Goal: Information Seeking & Learning: Learn about a topic

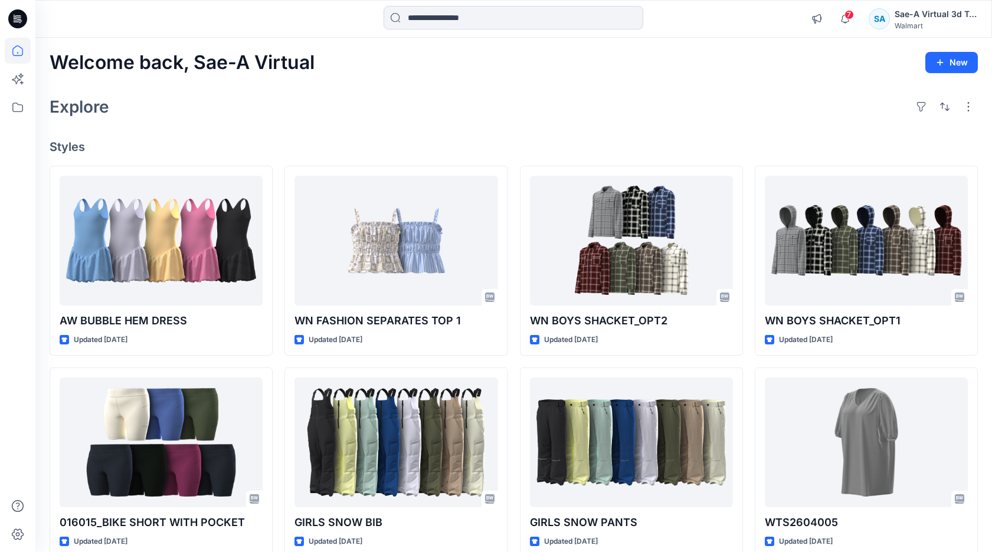
scroll to position [852, 0]
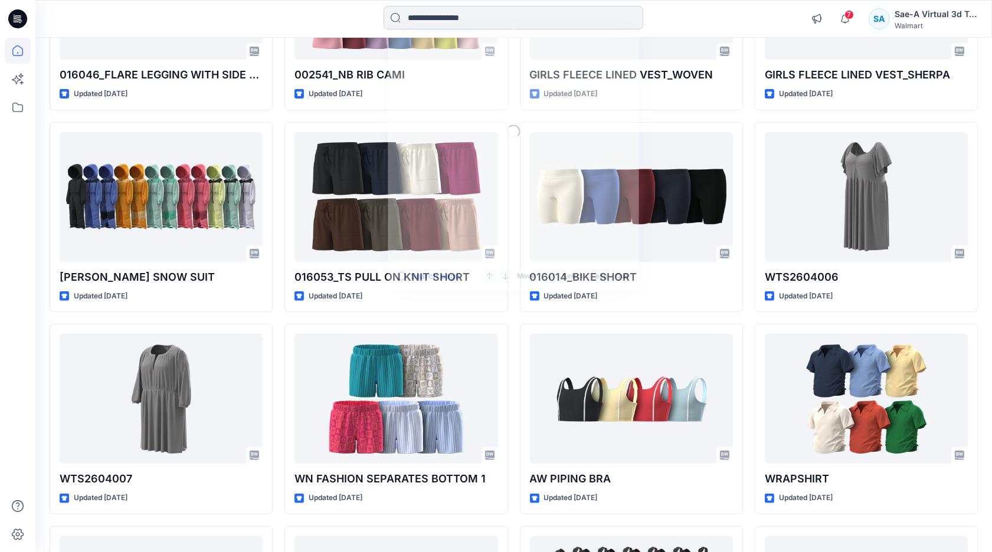
click at [444, 19] on input at bounding box center [514, 18] width 260 height 24
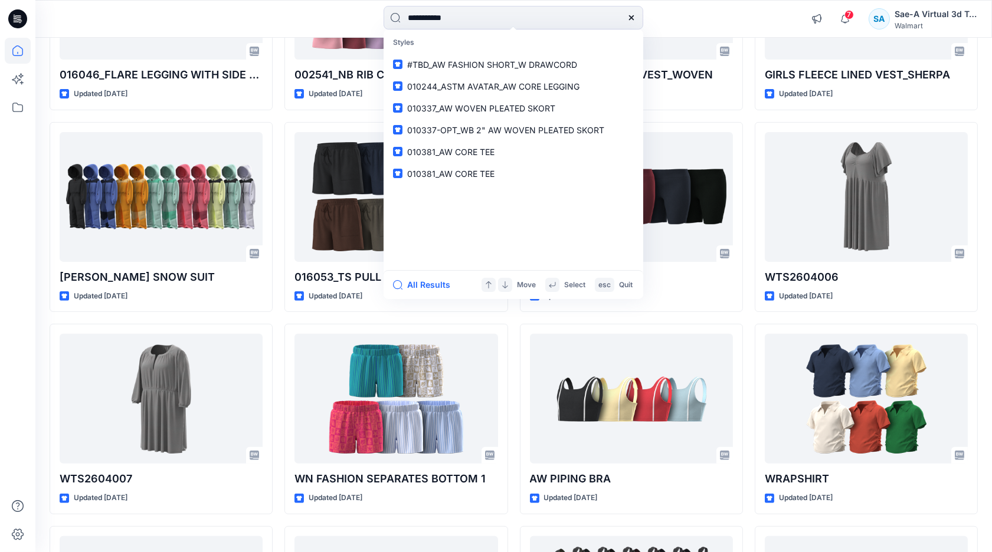
type input "**********"
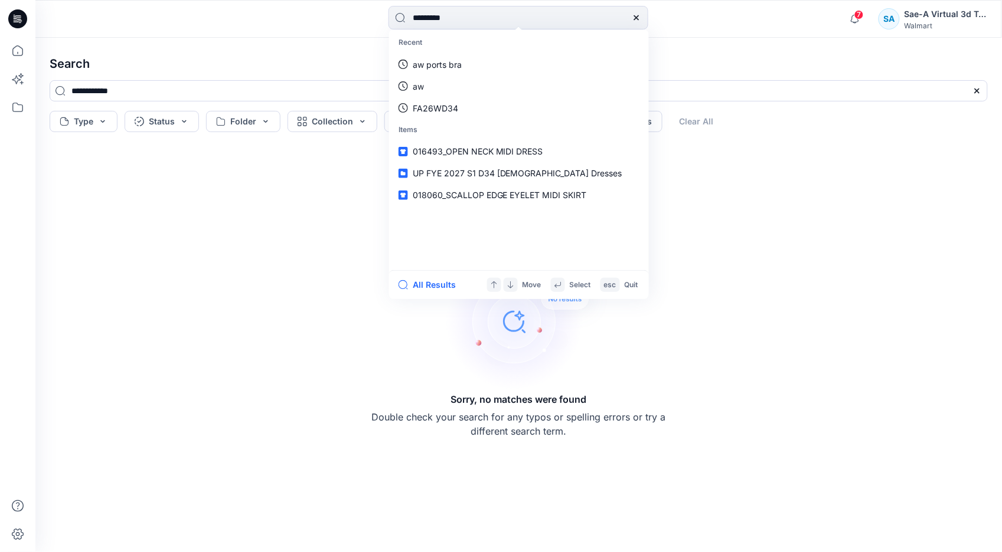
type input "**********"
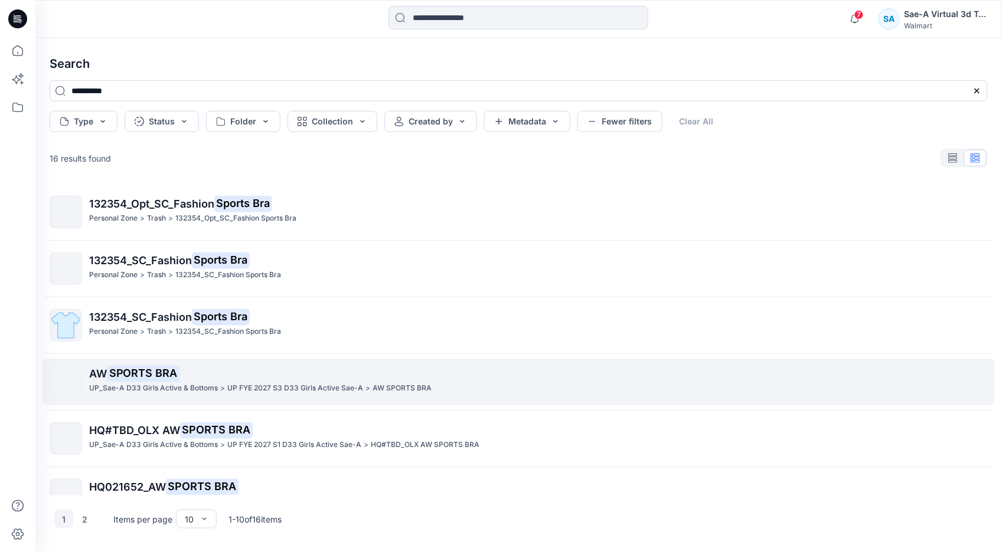
click at [315, 385] on p "UP FYE 2027 S3 D33 Girls Active Sae-A" at bounding box center [295, 388] width 136 height 12
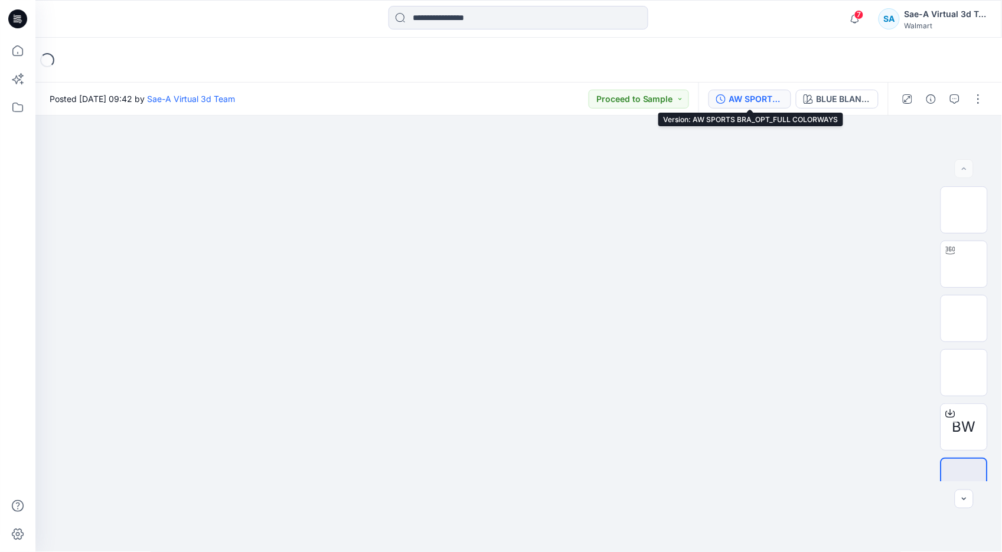
click at [738, 100] on div "AW SPORTS BRA_OPT_FULL COLORWAYS" at bounding box center [756, 99] width 54 height 13
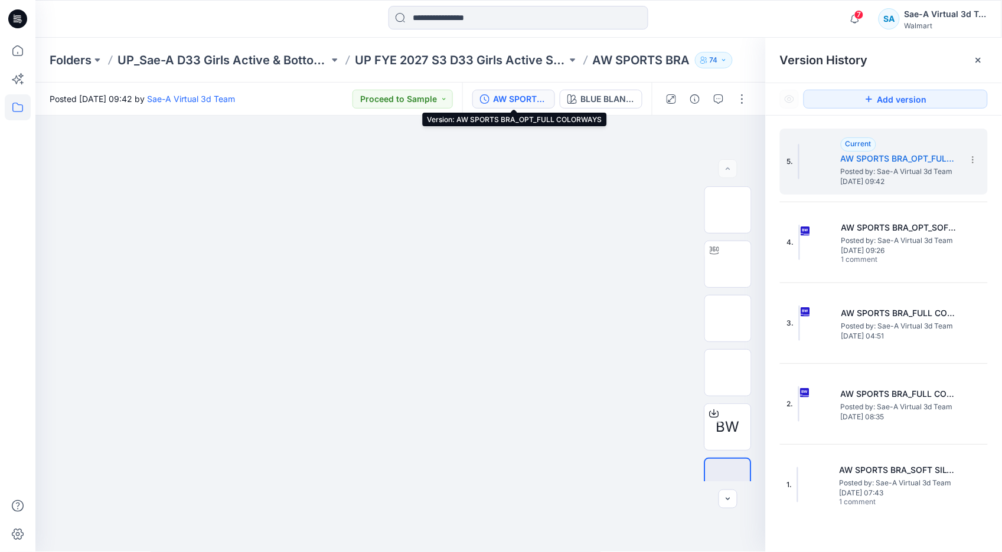
click at [21, 108] on icon at bounding box center [18, 107] width 26 height 26
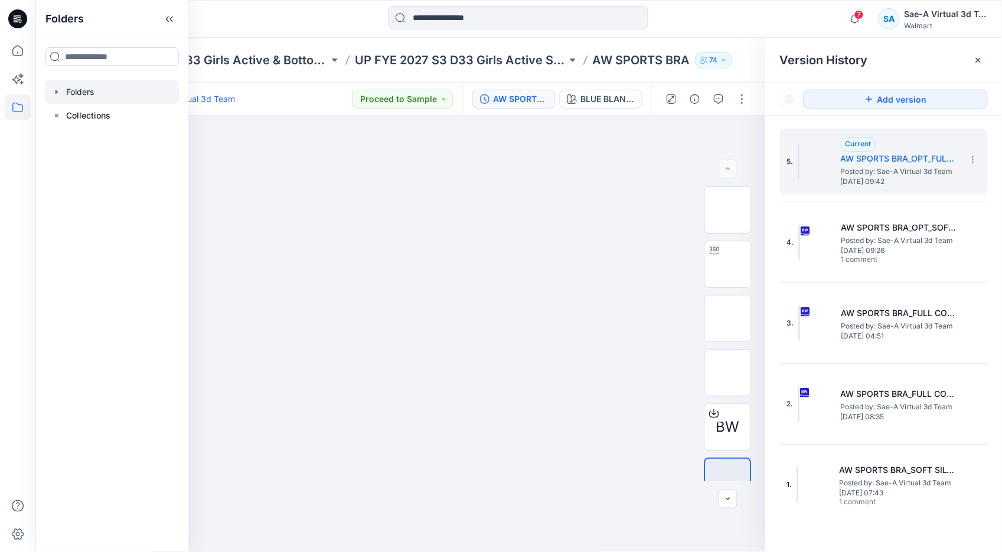
click at [52, 87] on icon "button" at bounding box center [56, 91] width 9 height 9
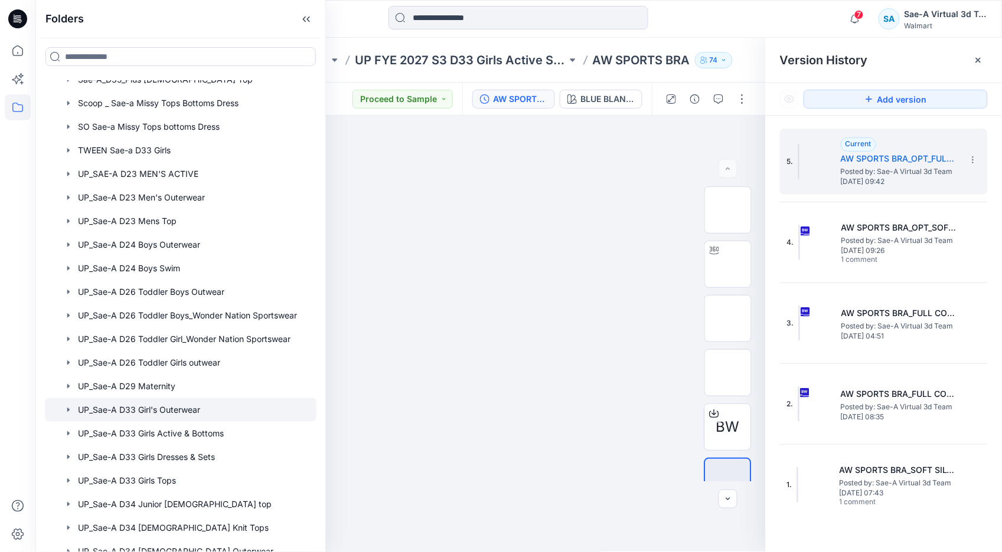
scroll to position [833, 0]
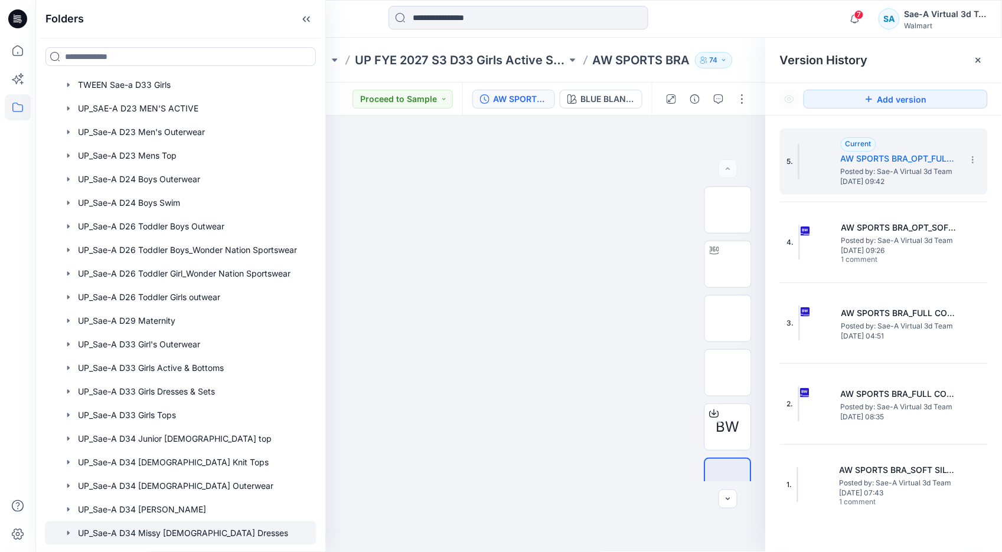
click at [195, 531] on div at bounding box center [181, 534] width 272 height 24
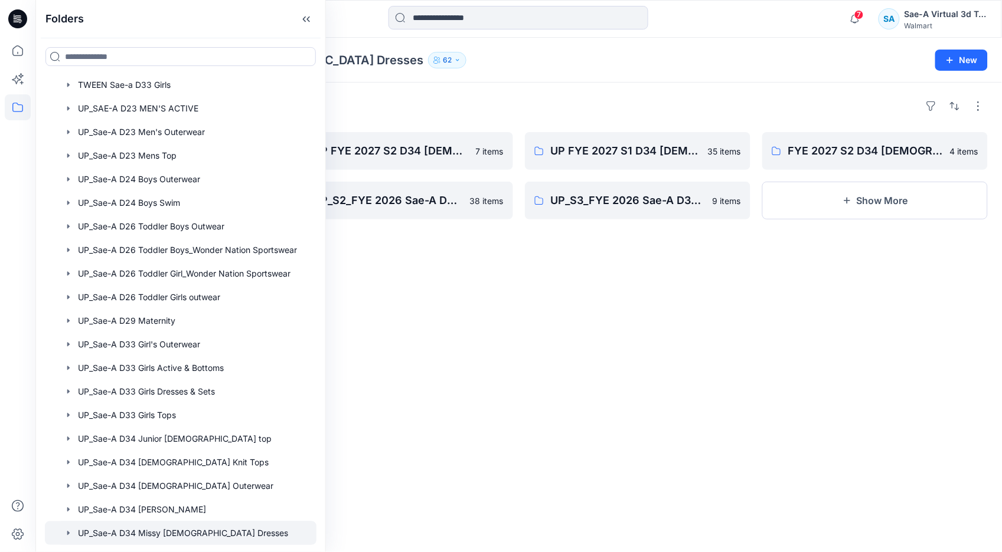
click at [484, 403] on div "Folders UP_FYE 2027 S3 D34 [DEMOGRAPHIC_DATA] Dresses 0 items UP_S4 FYE 2026 D3…" at bounding box center [518, 318] width 966 height 470
